Goal: Book appointment/travel/reservation

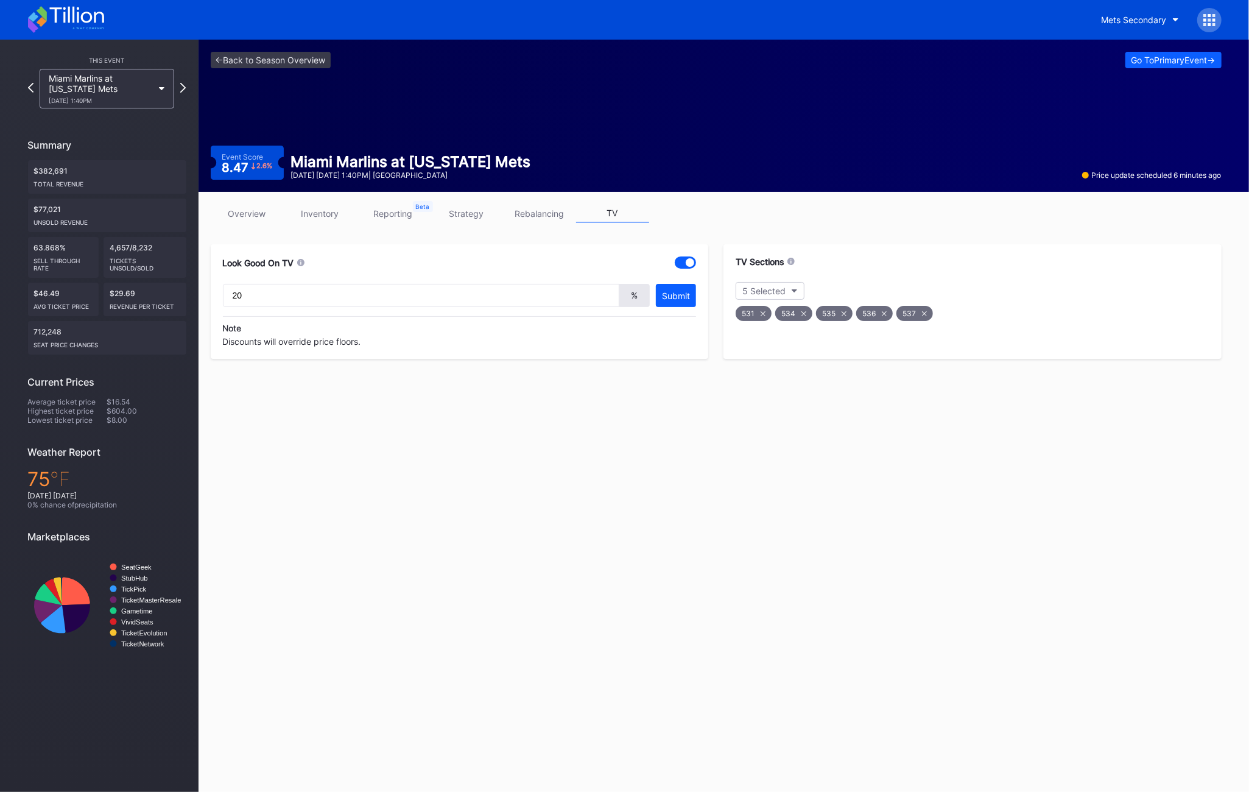
click at [82, 97] on div "[DATE] 1:40PM" at bounding box center [101, 100] width 105 height 7
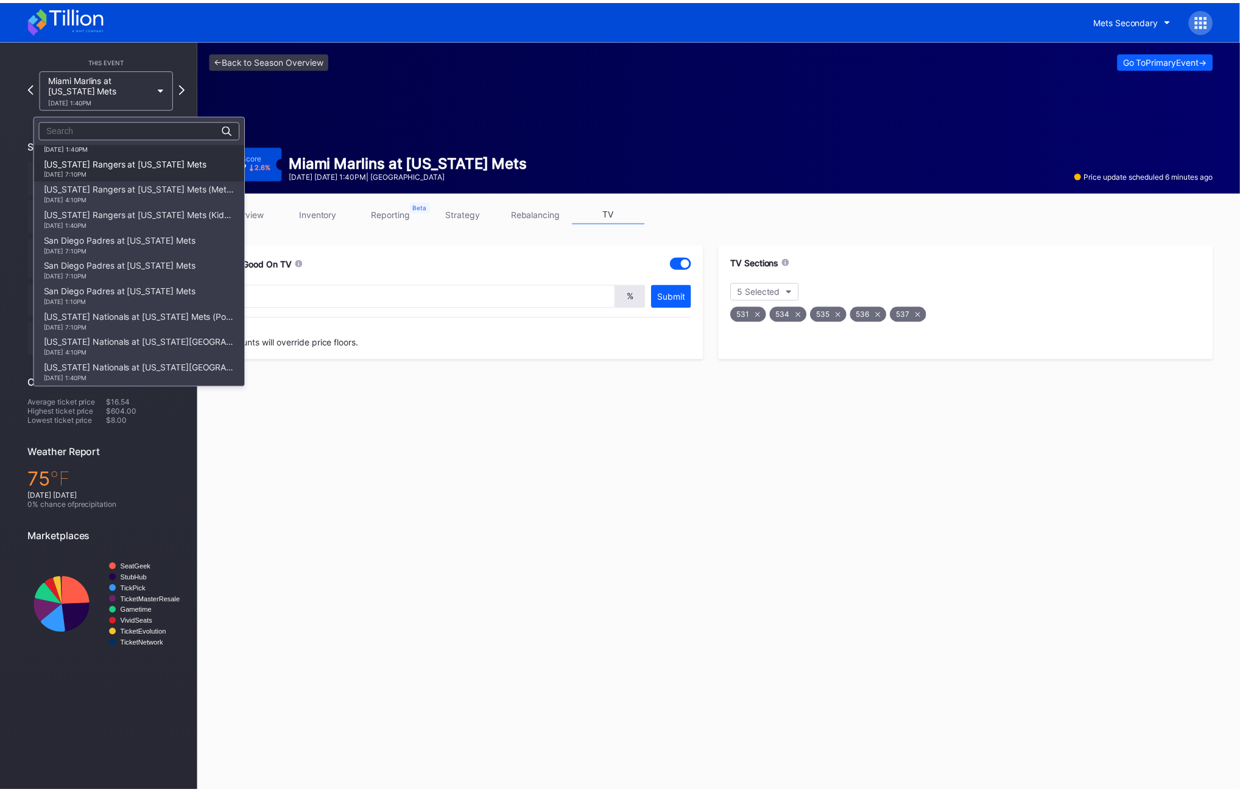
scroll to position [1744, 0]
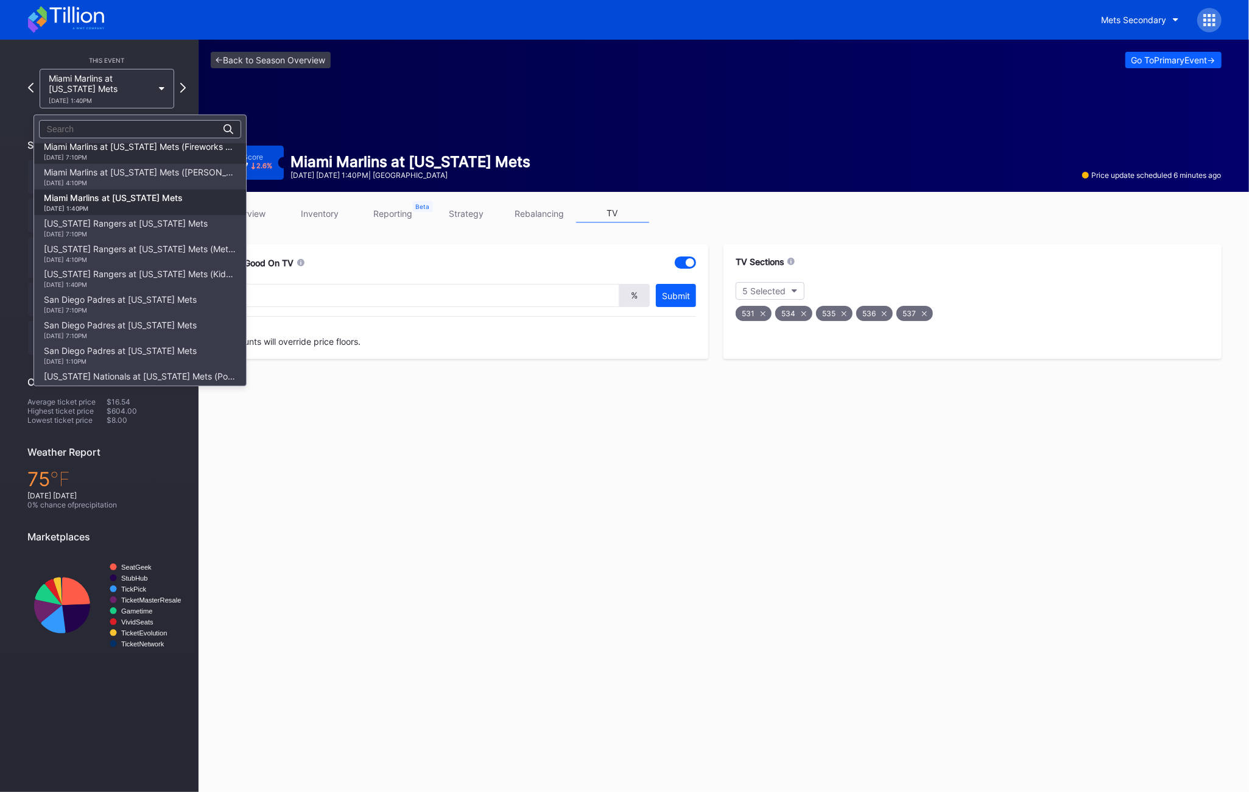
click at [138, 161] on div "[DATE] 7:10PM" at bounding box center [140, 156] width 192 height 7
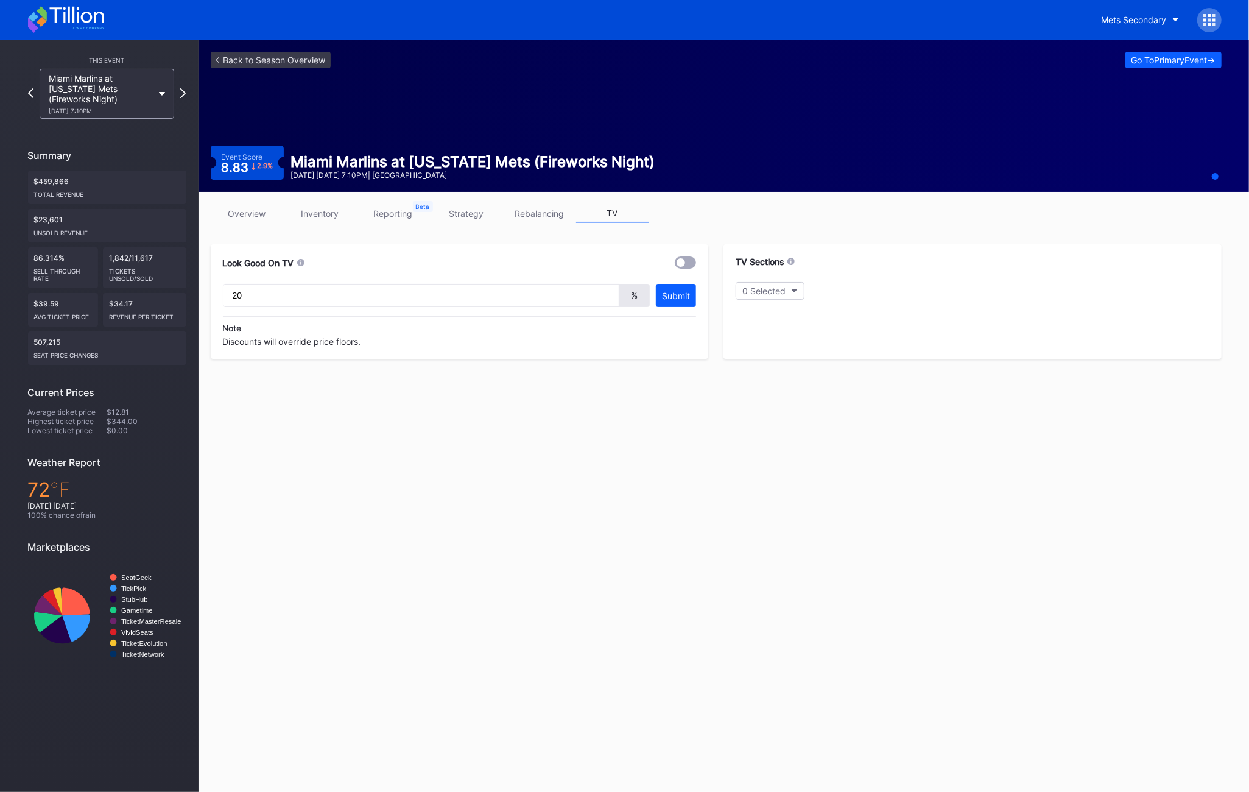
click at [80, 15] on icon at bounding box center [66, 19] width 76 height 27
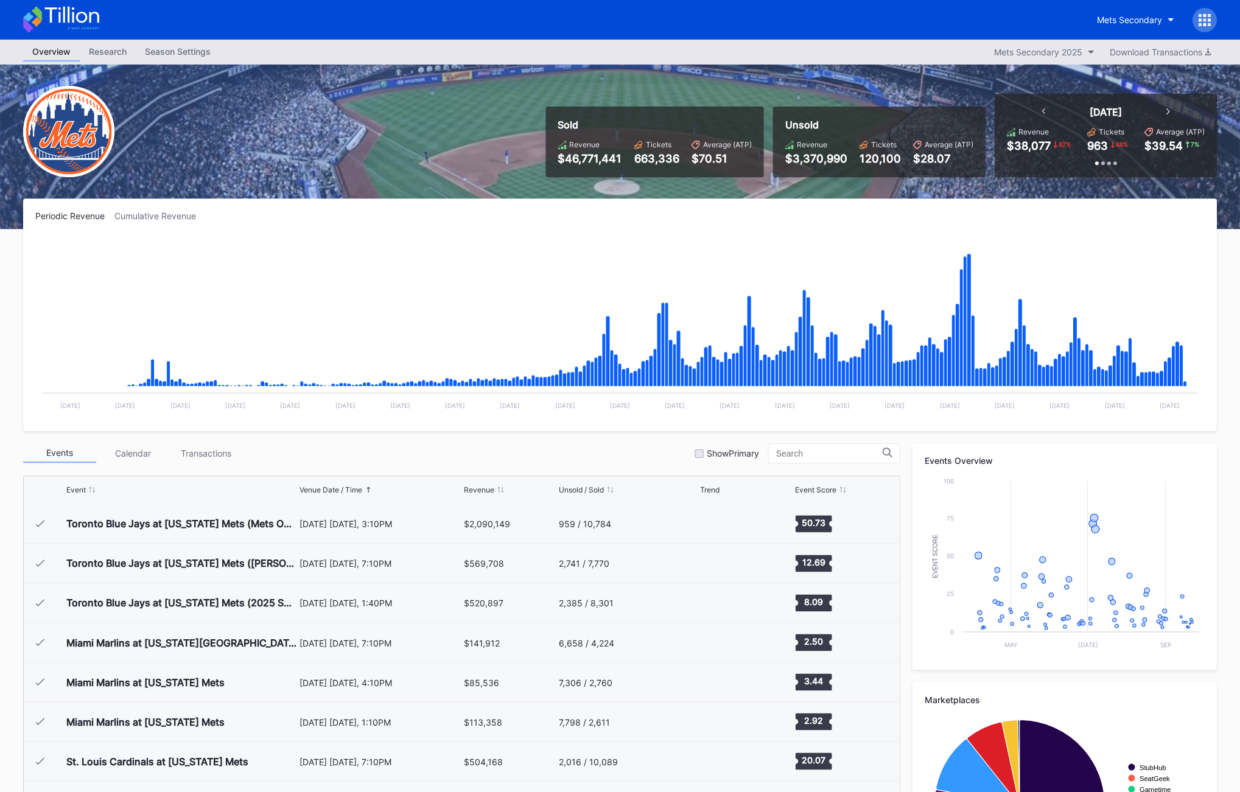
scroll to position [2692, 0]
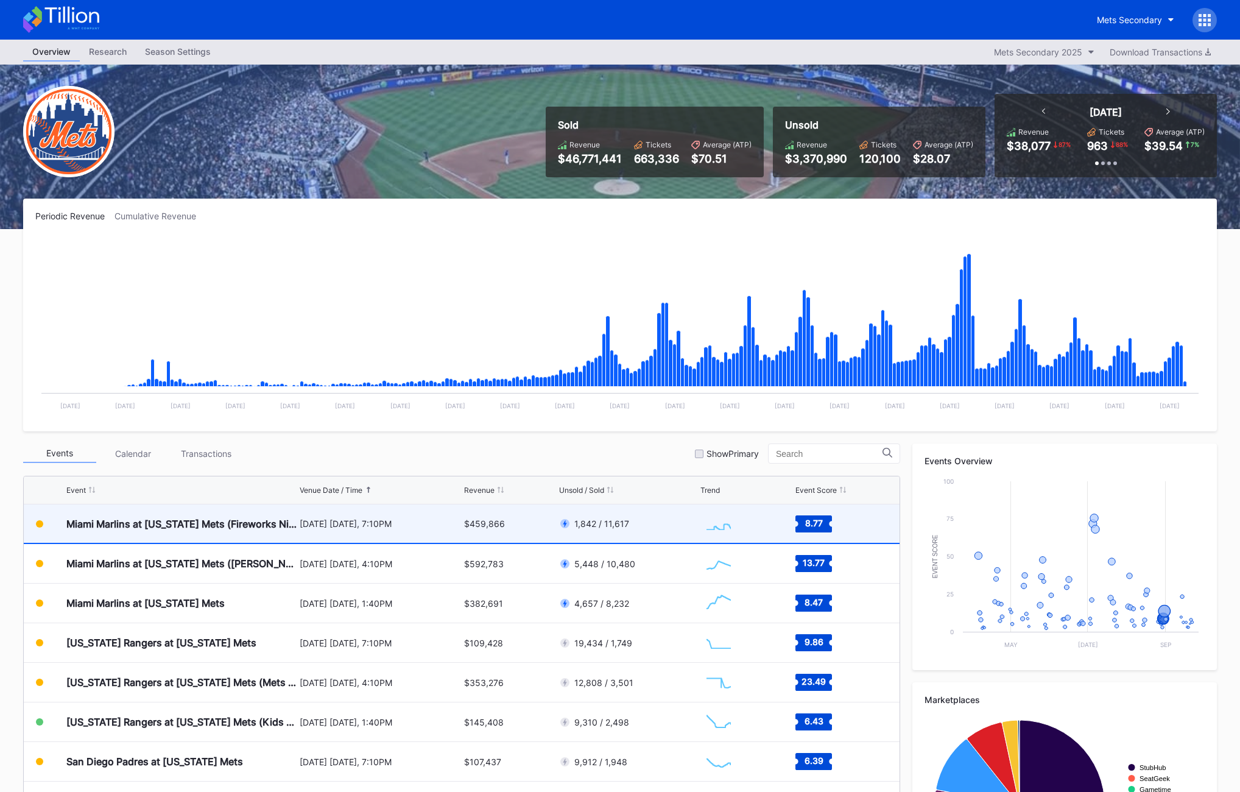
click at [375, 526] on div "[DATE] [DATE], 7:10PM" at bounding box center [380, 523] width 161 height 10
